Goal: Use online tool/utility: Use online tool/utility

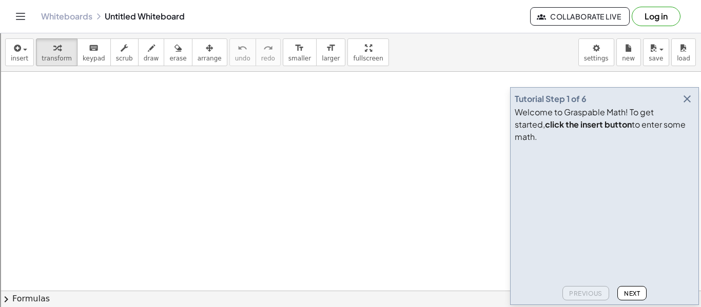
click at [680, 124] on div "Welcome to Graspable Math! To get started, click the insert button to enter som…" at bounding box center [603, 124] width 179 height 37
click at [684, 105] on icon "button" at bounding box center [687, 99] width 12 height 12
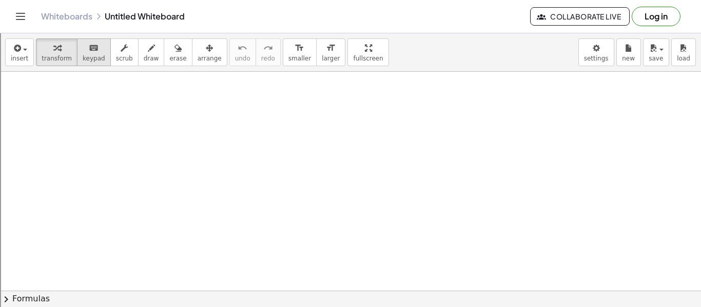
click at [87, 55] on span "keypad" at bounding box center [94, 58] width 23 height 7
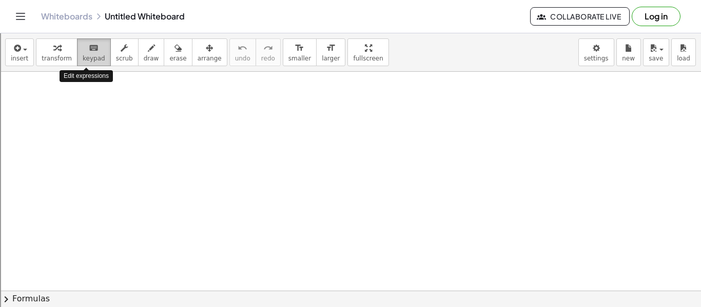
click at [87, 55] on span "keypad" at bounding box center [94, 58] width 23 height 7
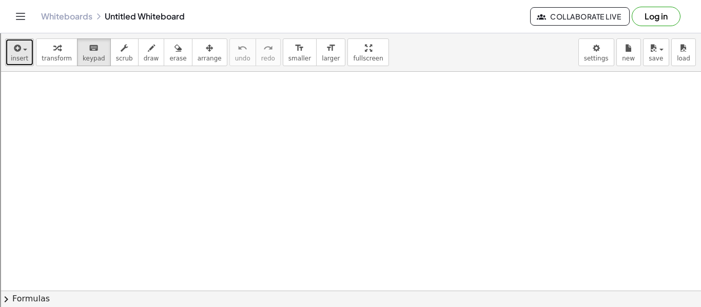
click at [9, 56] on button "insert" at bounding box center [19, 52] width 29 height 28
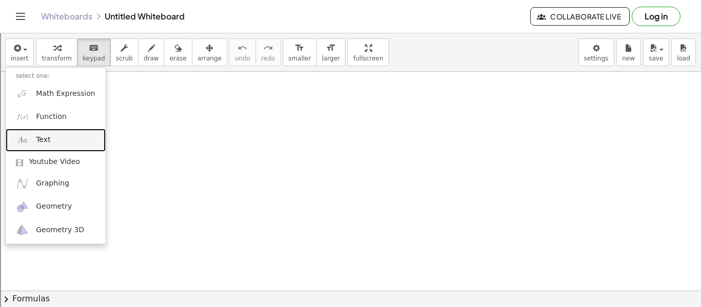
click at [34, 135] on link "Text" at bounding box center [56, 140] width 100 height 23
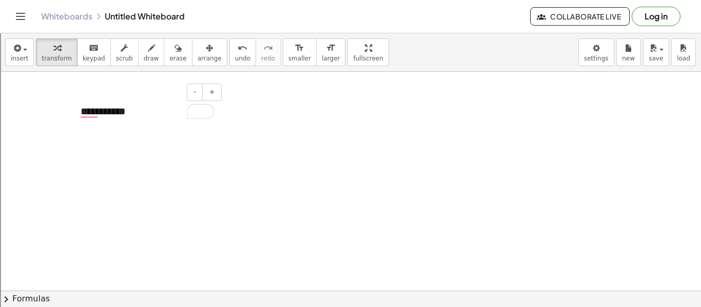
drag, startPoint x: 155, startPoint y: 126, endPoint x: 140, endPoint y: 126, distance: 14.9
click at [140, 126] on div "**********" at bounding box center [147, 111] width 154 height 35
click at [154, 121] on div "**********" at bounding box center [147, 111] width 154 height 35
click at [195, 86] on button "-" at bounding box center [195, 92] width 16 height 17
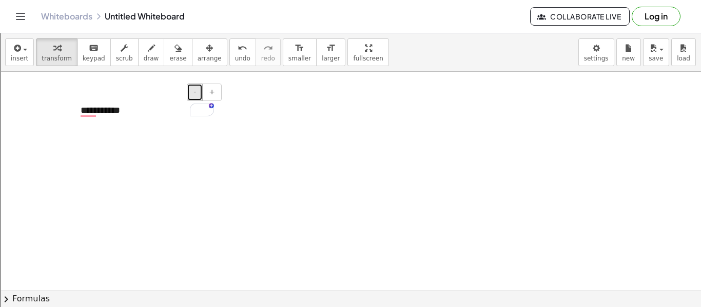
click at [195, 86] on button "-" at bounding box center [195, 92] width 16 height 17
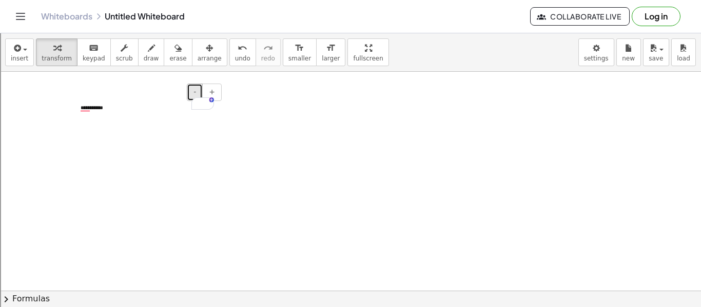
click at [195, 86] on button "-" at bounding box center [195, 92] width 16 height 17
click at [82, 109] on div "**********" at bounding box center [147, 108] width 154 height 28
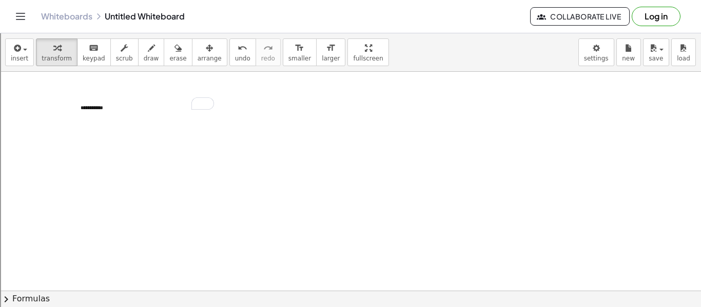
click at [15, 47] on icon "button" at bounding box center [16, 48] width 9 height 12
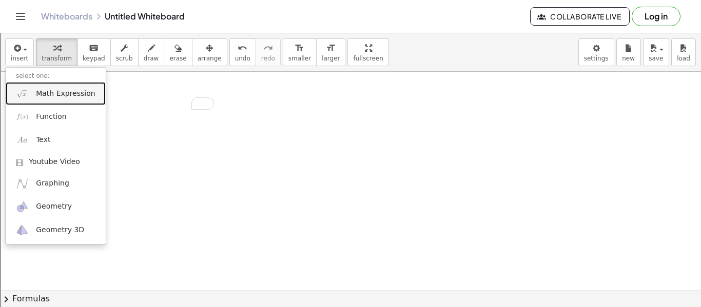
click at [49, 94] on span "Math Expression" at bounding box center [65, 94] width 59 height 10
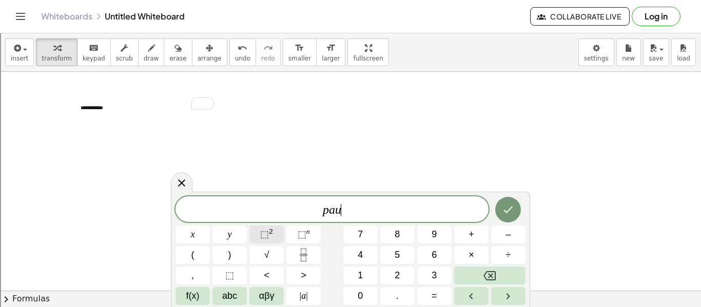
scroll to position [2, 0]
click at [171, 187] on div at bounding box center [182, 182] width 22 height 20
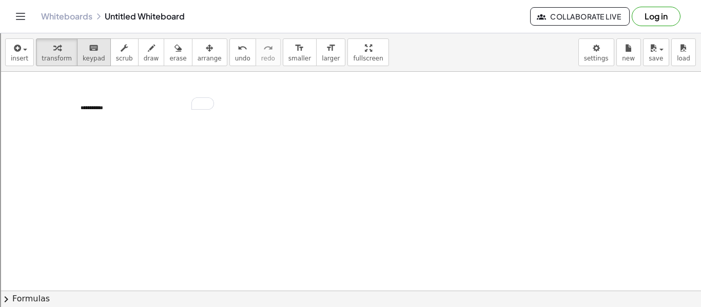
click at [89, 49] on icon "keyboard" at bounding box center [94, 48] width 10 height 12
click at [22, 53] on button "insert" at bounding box center [19, 52] width 29 height 28
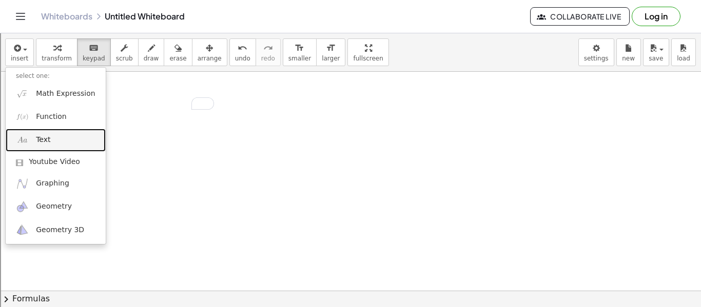
click at [45, 140] on span "Text" at bounding box center [43, 140] width 14 height 10
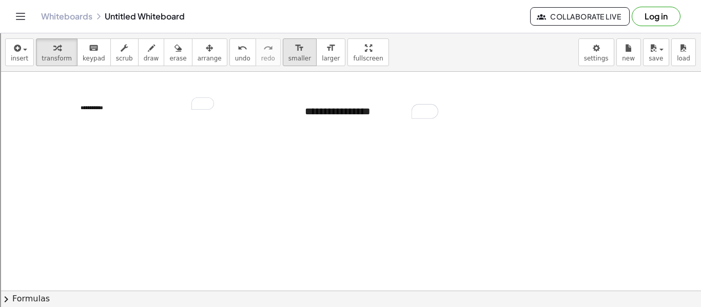
click at [291, 49] on div "format_size" at bounding box center [299, 48] width 23 height 12
click at [294, 49] on icon "format_size" at bounding box center [299, 48] width 10 height 12
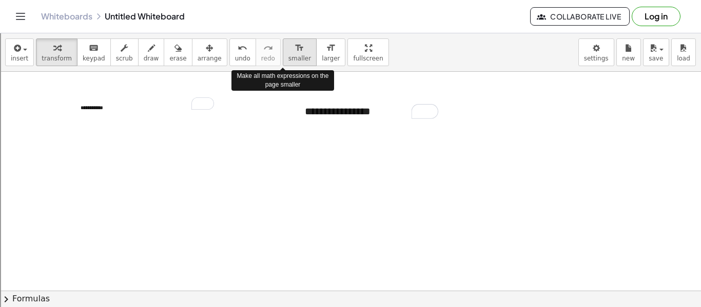
click at [294, 49] on icon "format_size" at bounding box center [299, 48] width 10 height 12
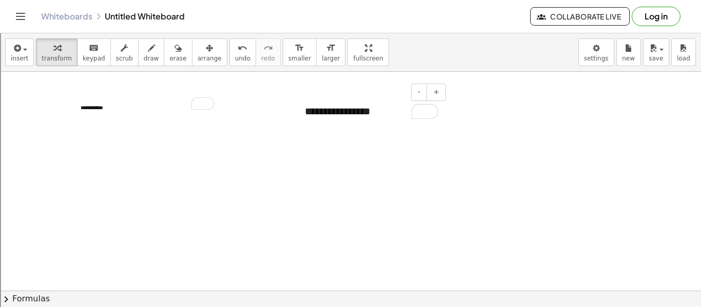
click at [390, 109] on div "**********" at bounding box center [371, 111] width 154 height 35
click at [418, 95] on button "-" at bounding box center [419, 92] width 16 height 17
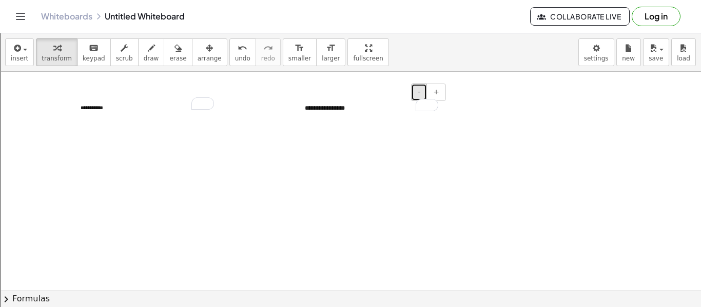
click at [418, 95] on button "-" at bounding box center [419, 92] width 16 height 17
click at [375, 104] on div "**********" at bounding box center [371, 108] width 154 height 28
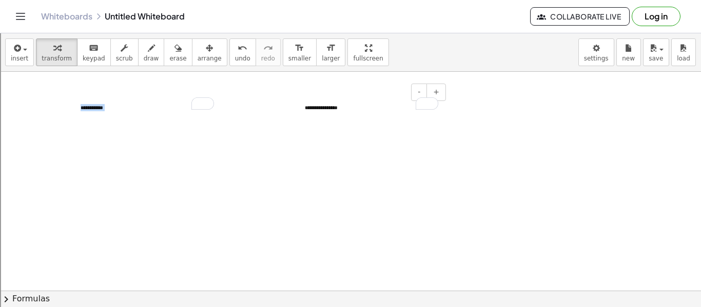
drag, startPoint x: 382, startPoint y: 93, endPoint x: 365, endPoint y: 127, distance: 37.2
